Goal: Obtain resource: Obtain resource

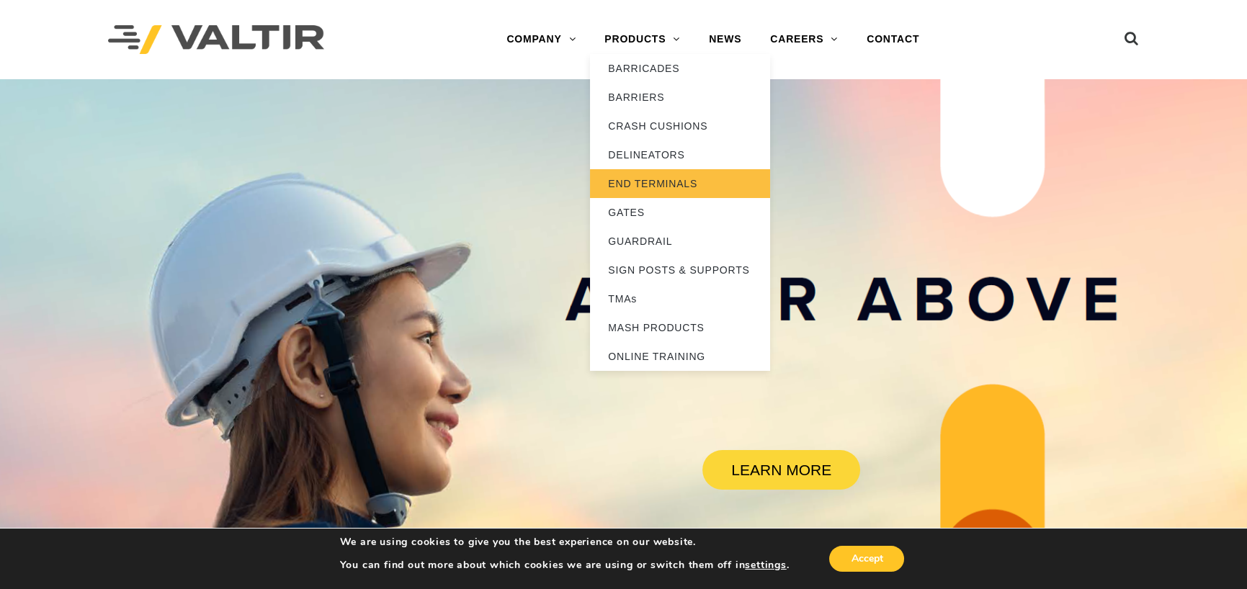
click at [656, 185] on link "END TERMINALS" at bounding box center [680, 183] width 180 height 29
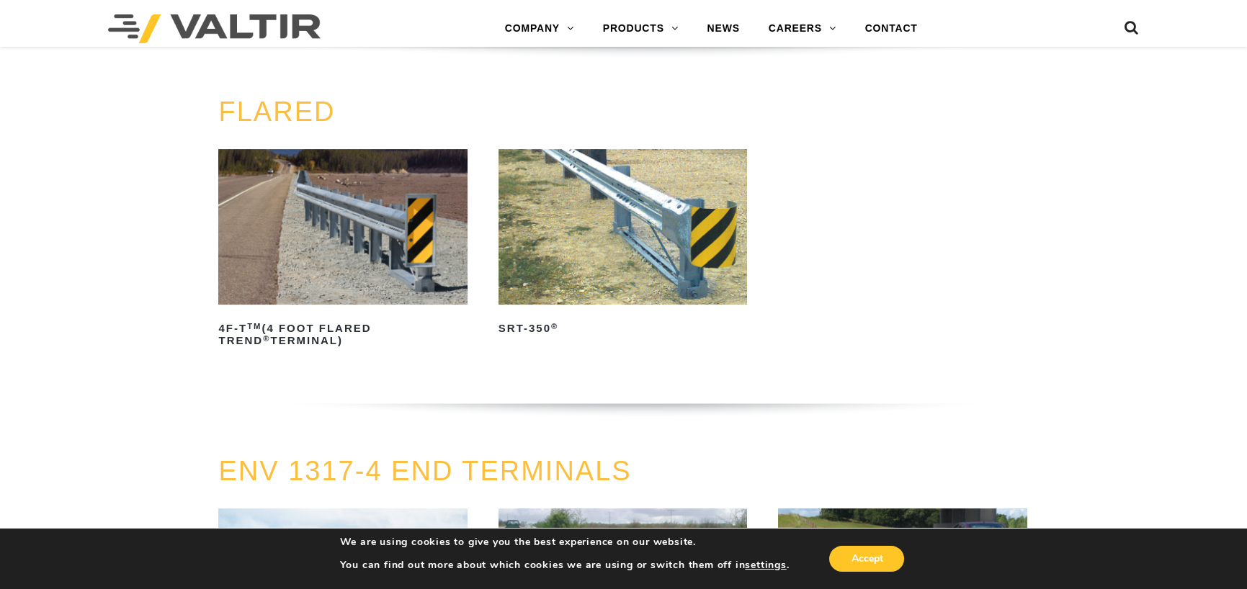
scroll to position [1369, 0]
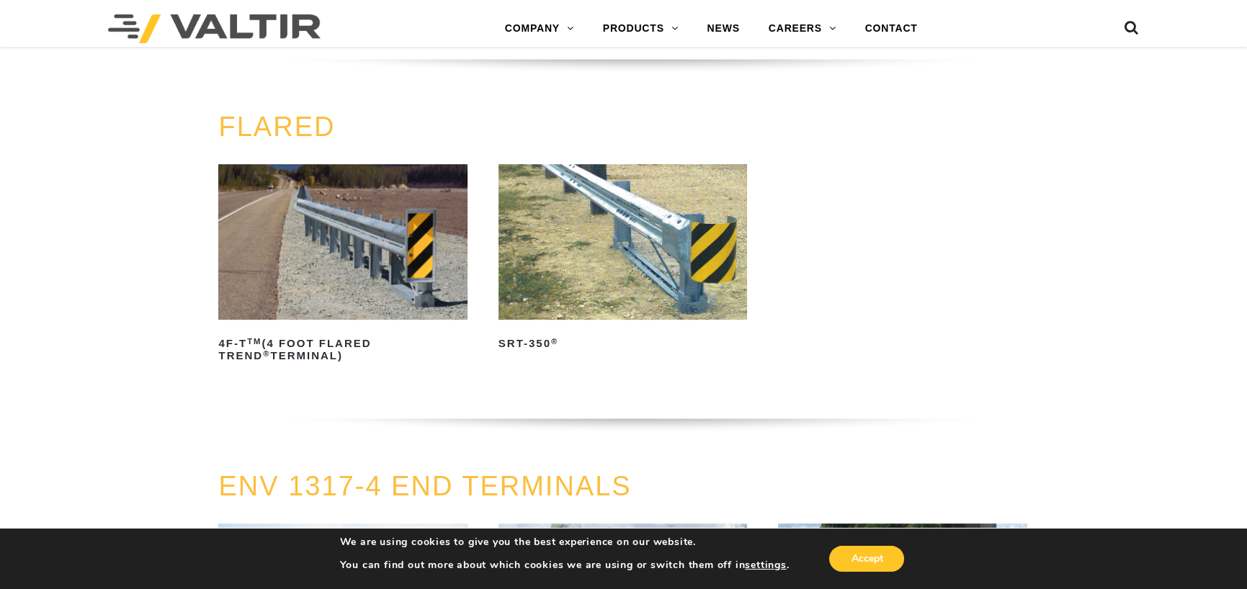
click at [569, 246] on img at bounding box center [622, 242] width 249 height 156
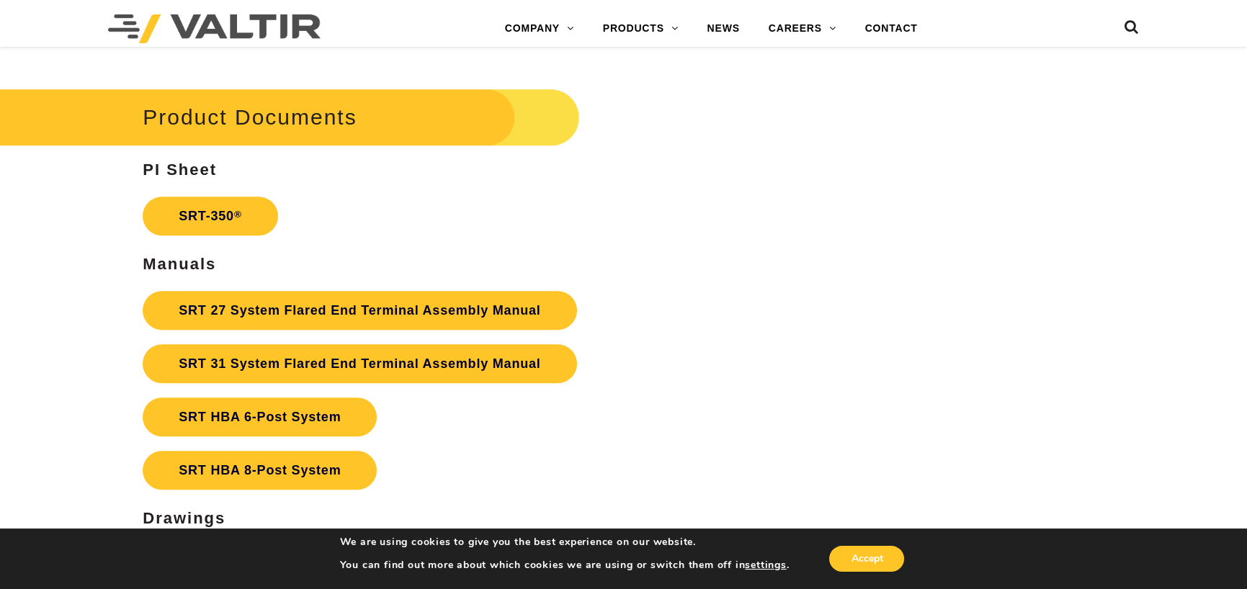
scroll to position [2593, 0]
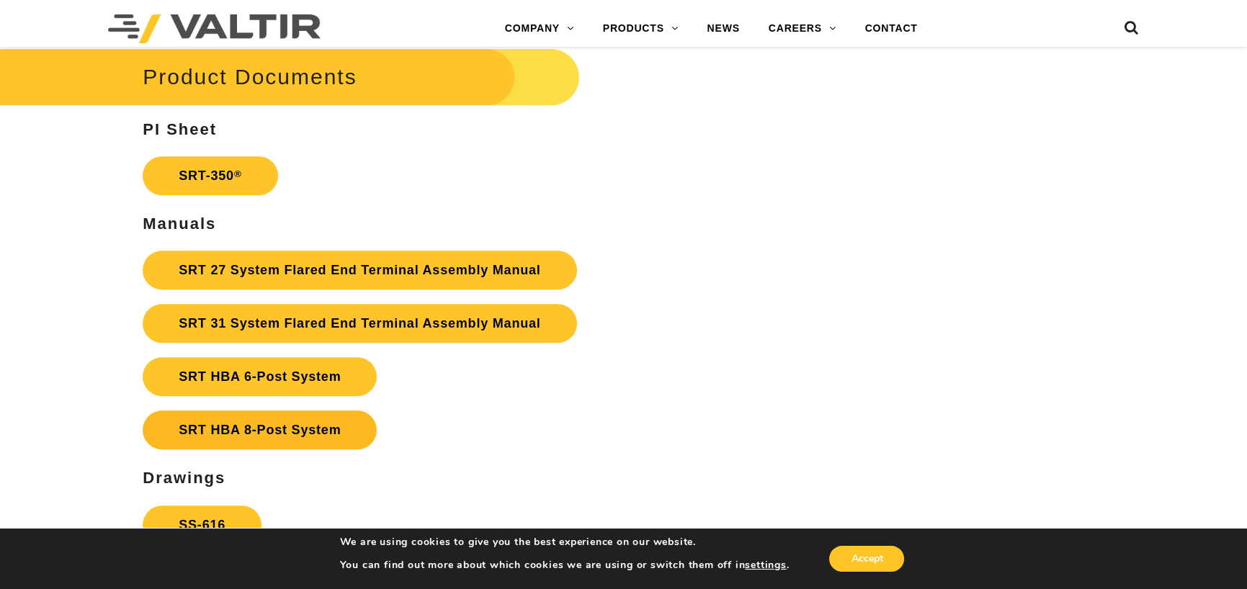
click at [195, 430] on link "SRT HBA 8-Post System" at bounding box center [260, 430] width 234 height 39
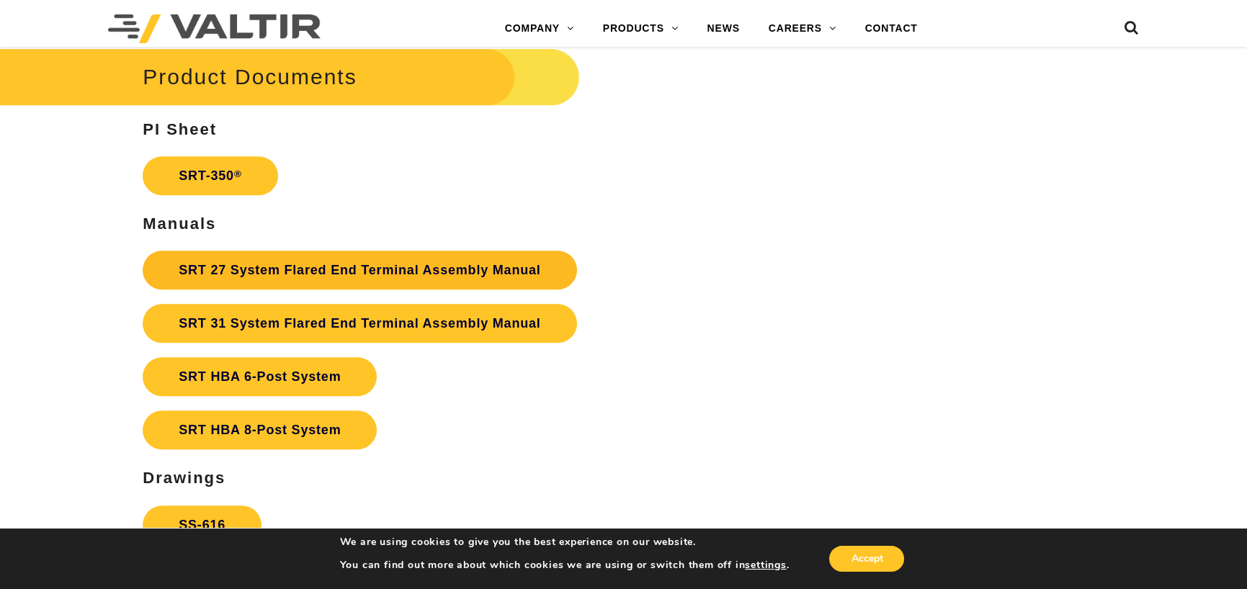
click at [288, 273] on link "SRT 27 System Flared End Terminal Assembly Manual" at bounding box center [360, 270] width 434 height 39
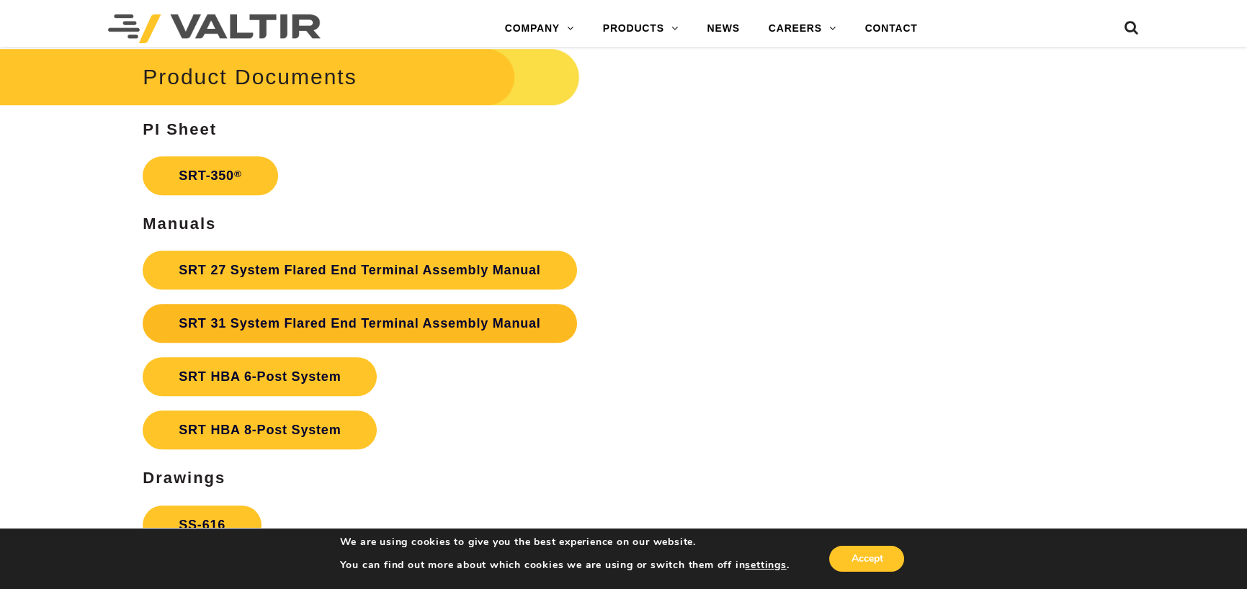
click at [214, 325] on link "SRT 31 System Flared End Terminal Assembly Manual" at bounding box center [360, 323] width 434 height 39
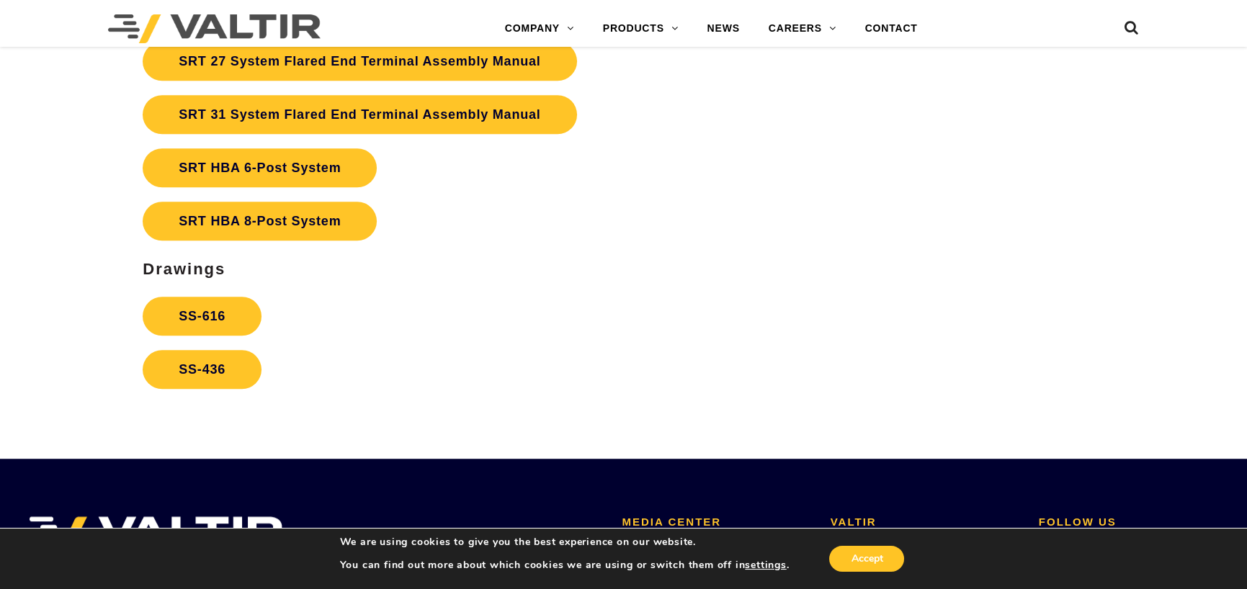
scroll to position [2809, 0]
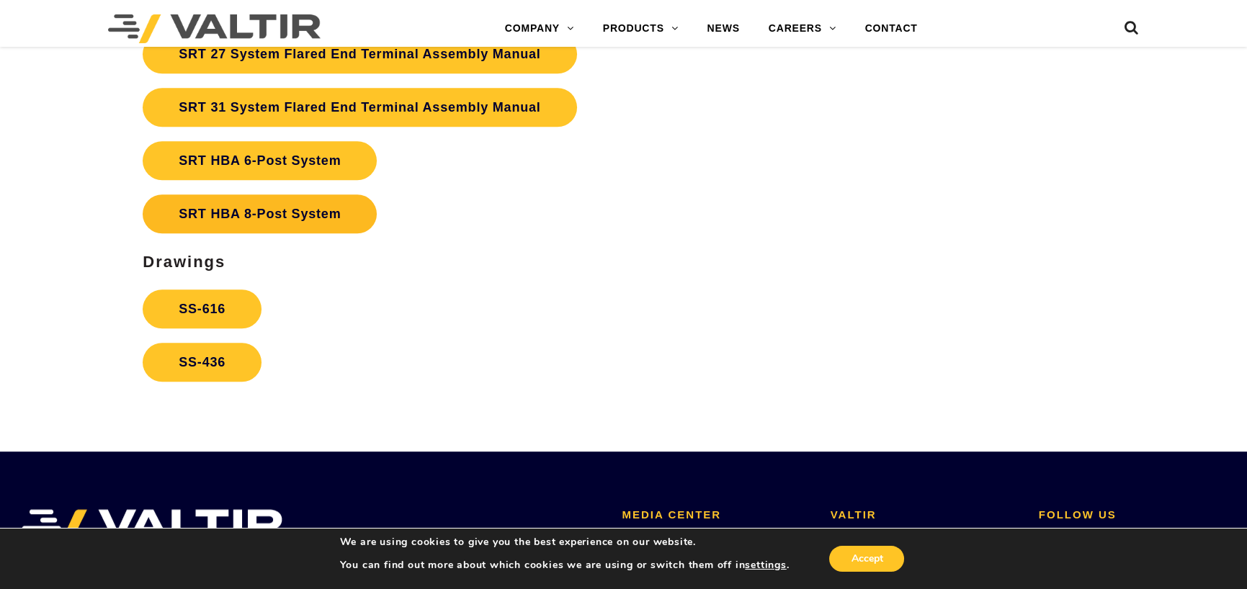
click at [222, 212] on link "SRT HBA 8-Post System" at bounding box center [260, 213] width 234 height 39
click at [183, 316] on link "SS-616" at bounding box center [202, 309] width 119 height 39
